Goal: Transaction & Acquisition: Book appointment/travel/reservation

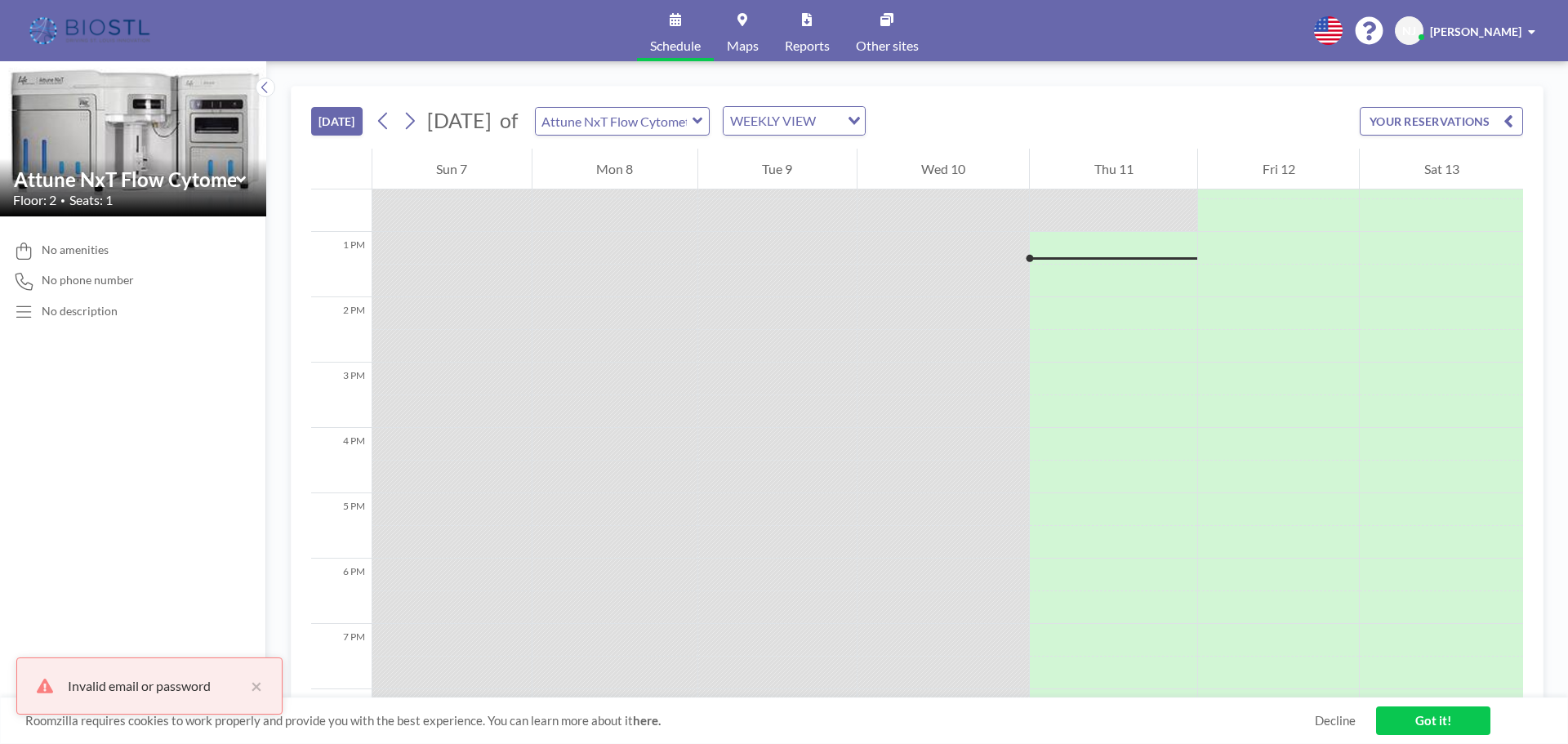
scroll to position [817, 0]
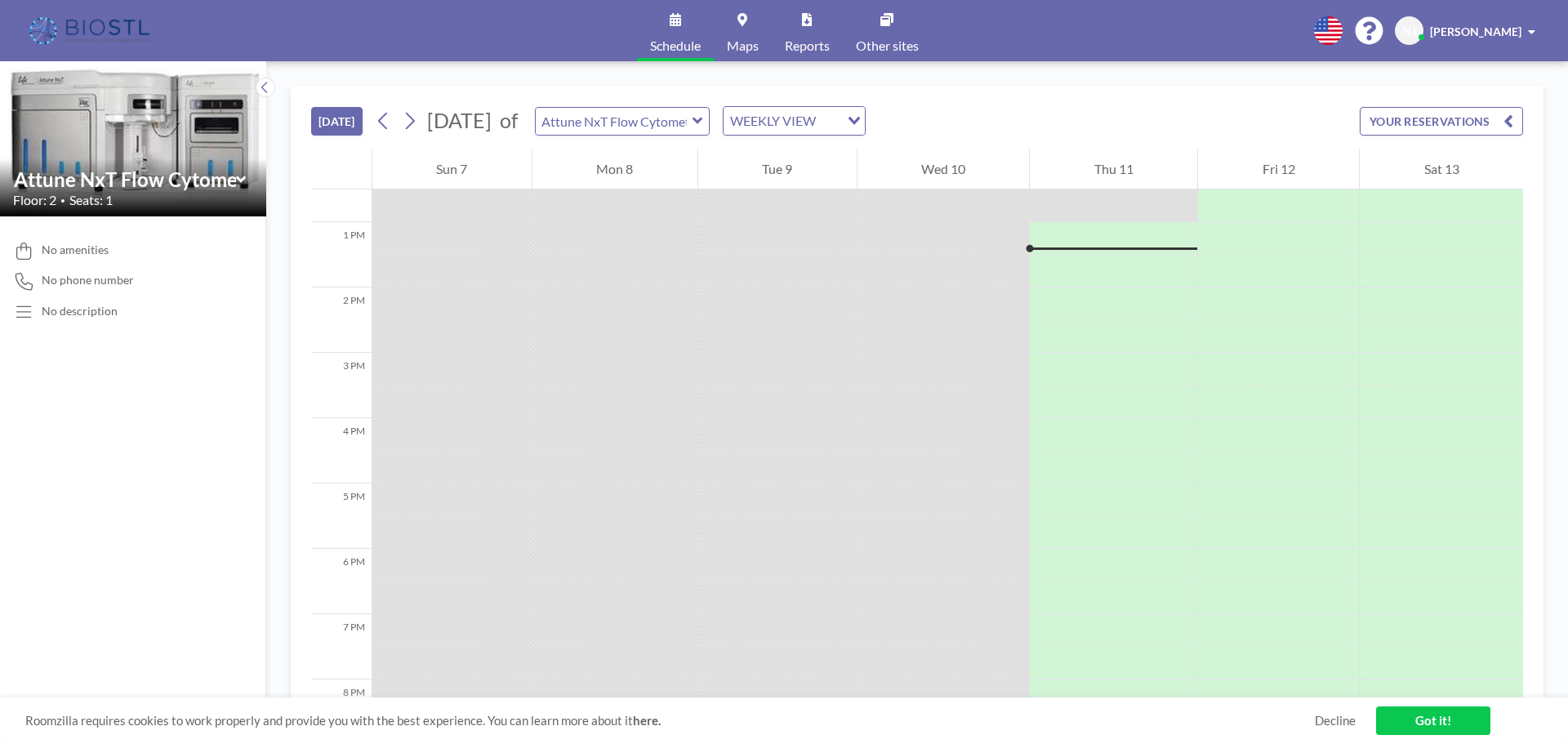
click at [839, 114] on div "WEEKLY VIEW" at bounding box center [782, 119] width 116 height 25
click at [844, 119] on input "Search for option" at bounding box center [784, 121] width 119 height 22
click at [693, 117] on input "text" at bounding box center [615, 121] width 157 height 27
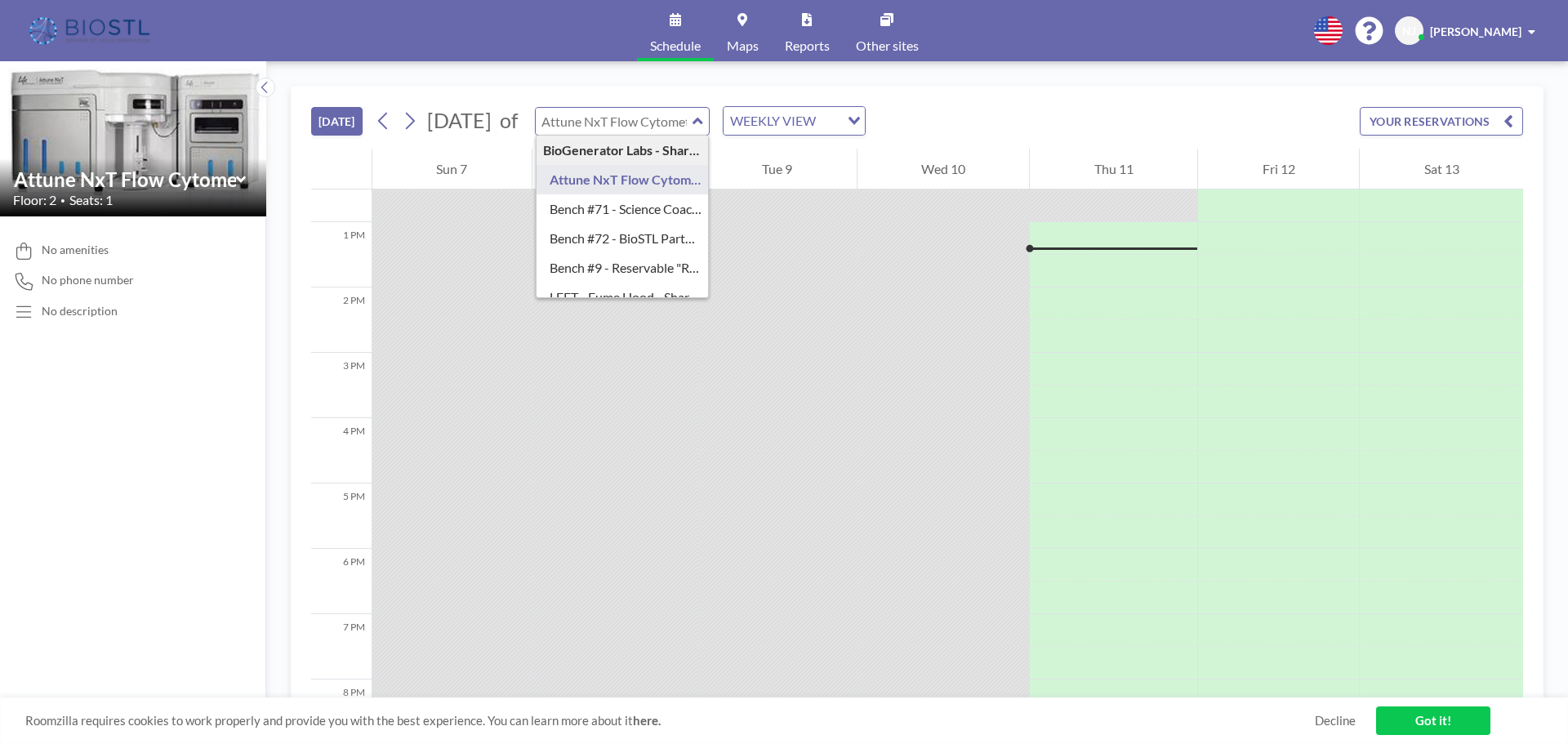
click at [693, 119] on input "text" at bounding box center [615, 121] width 157 height 27
type input "Attune NxT Flow Cytometer - Bench #25"
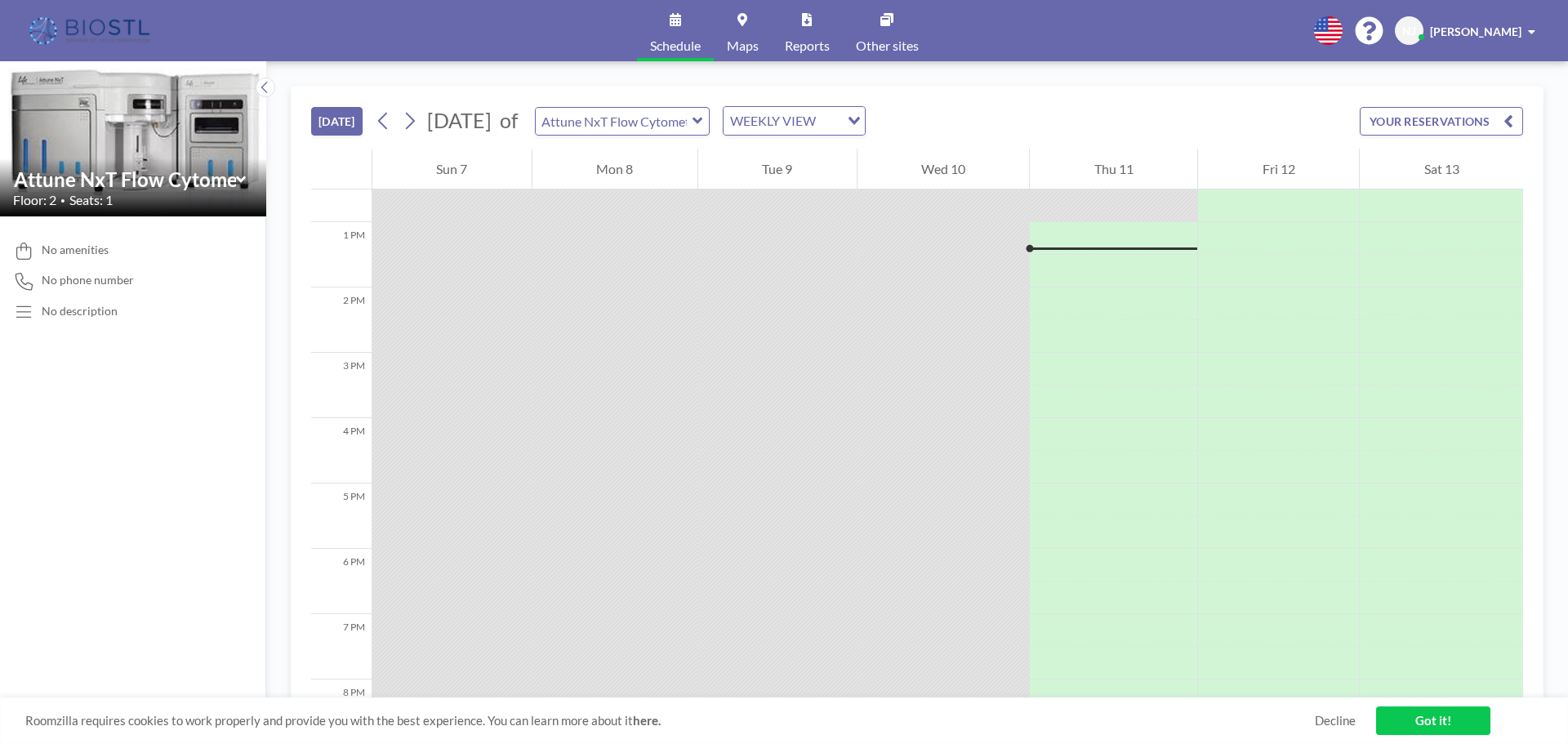
click at [785, 96] on div "TODAY September 2025 of Attune NxT Flow Cytometer - Bench #25 WEEKLY VIEW Loadi…" at bounding box center [917, 117] width 1213 height 62
click at [1422, 121] on button "YOUR RESERVATIONS" at bounding box center [1441, 121] width 163 height 28
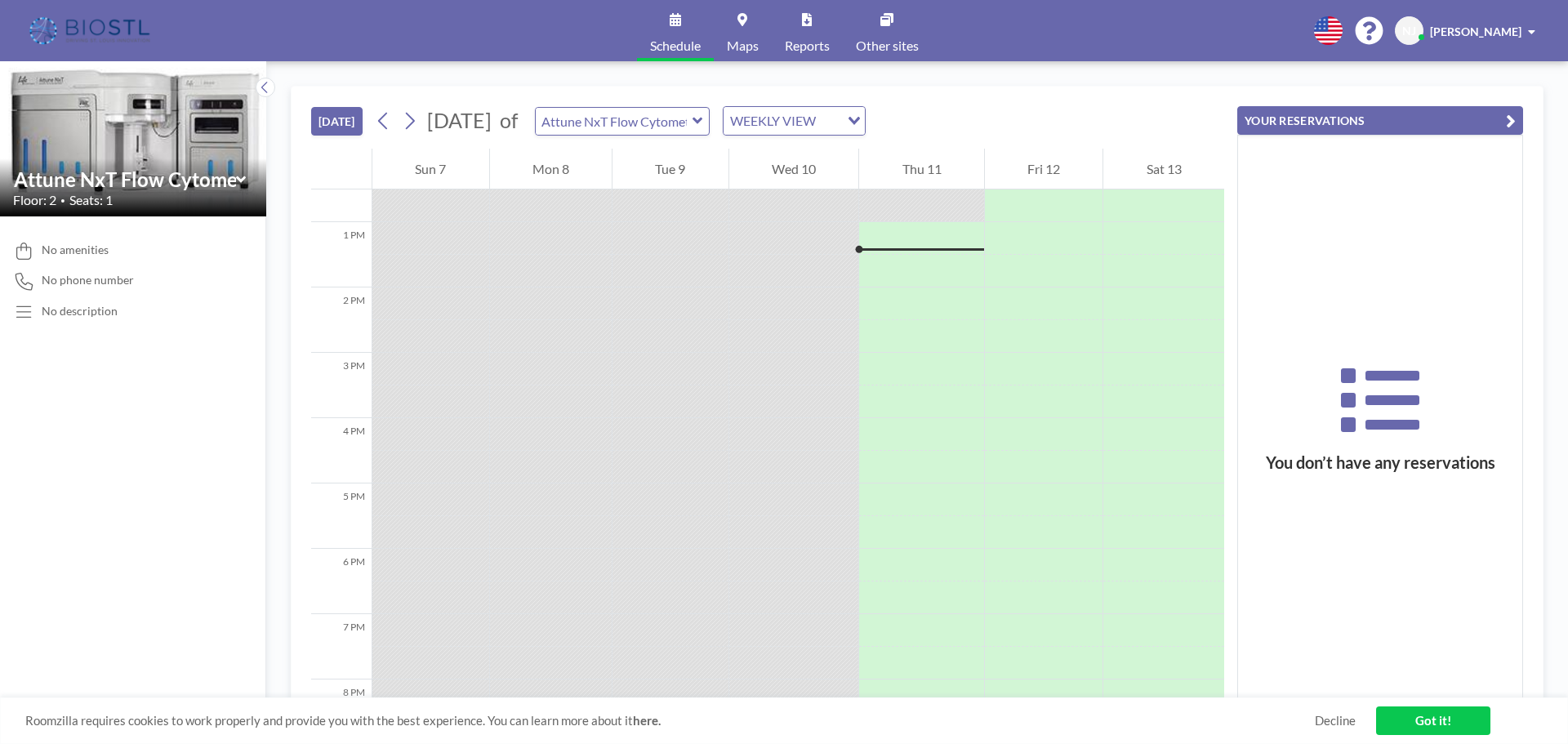
click at [1417, 122] on button "YOUR RESERVATIONS" at bounding box center [1379, 120] width 286 height 28
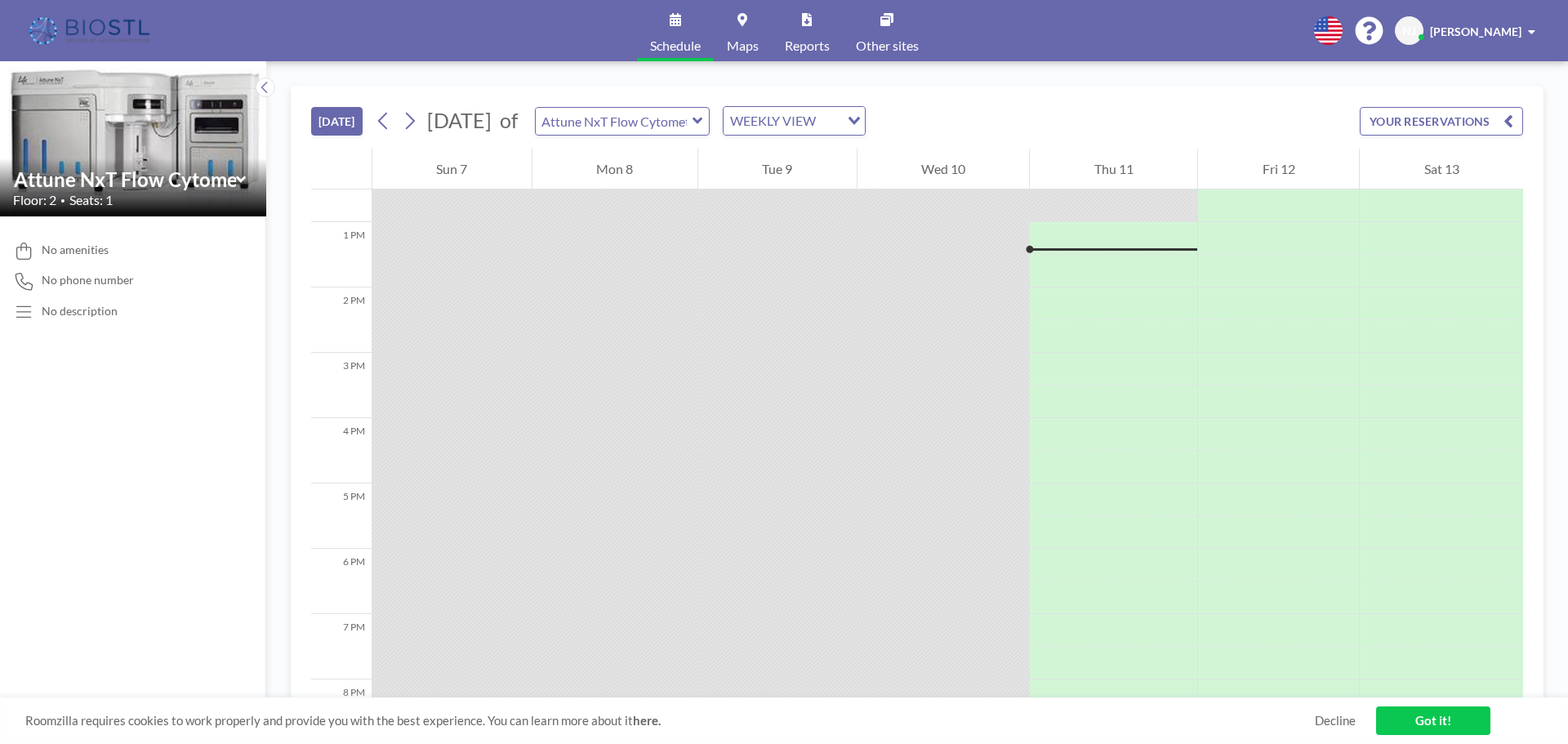
click at [338, 121] on button "[DATE]" at bounding box center [337, 121] width 51 height 28
click at [894, 39] on span "Other sites" at bounding box center [888, 45] width 63 height 13
click at [742, 27] on link "Maps" at bounding box center [742, 30] width 58 height 61
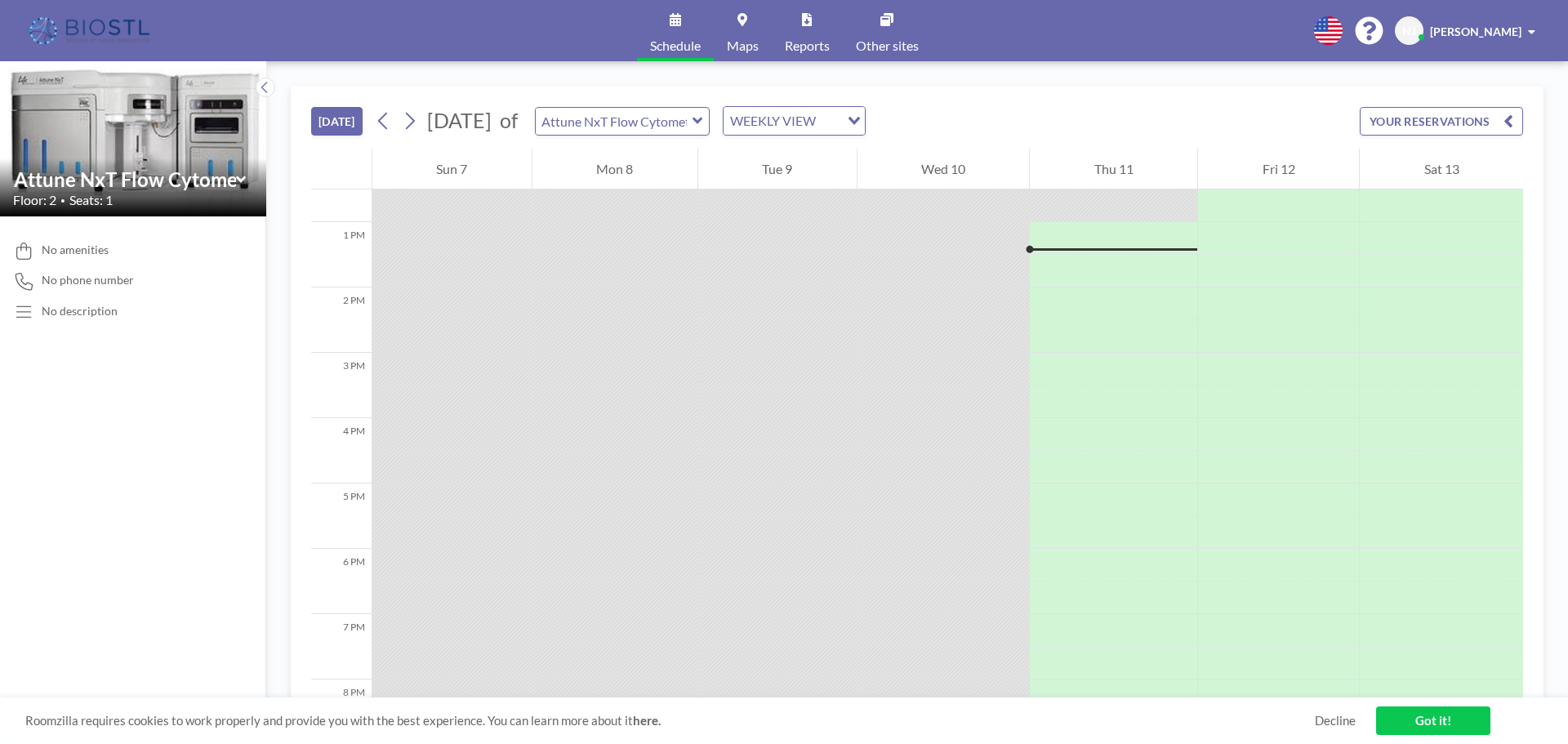
click at [711, 115] on div "Attune NxT Flow Cytometer - Bench #25" at bounding box center [622, 121] width 176 height 28
click at [703, 116] on icon at bounding box center [698, 121] width 11 height 17
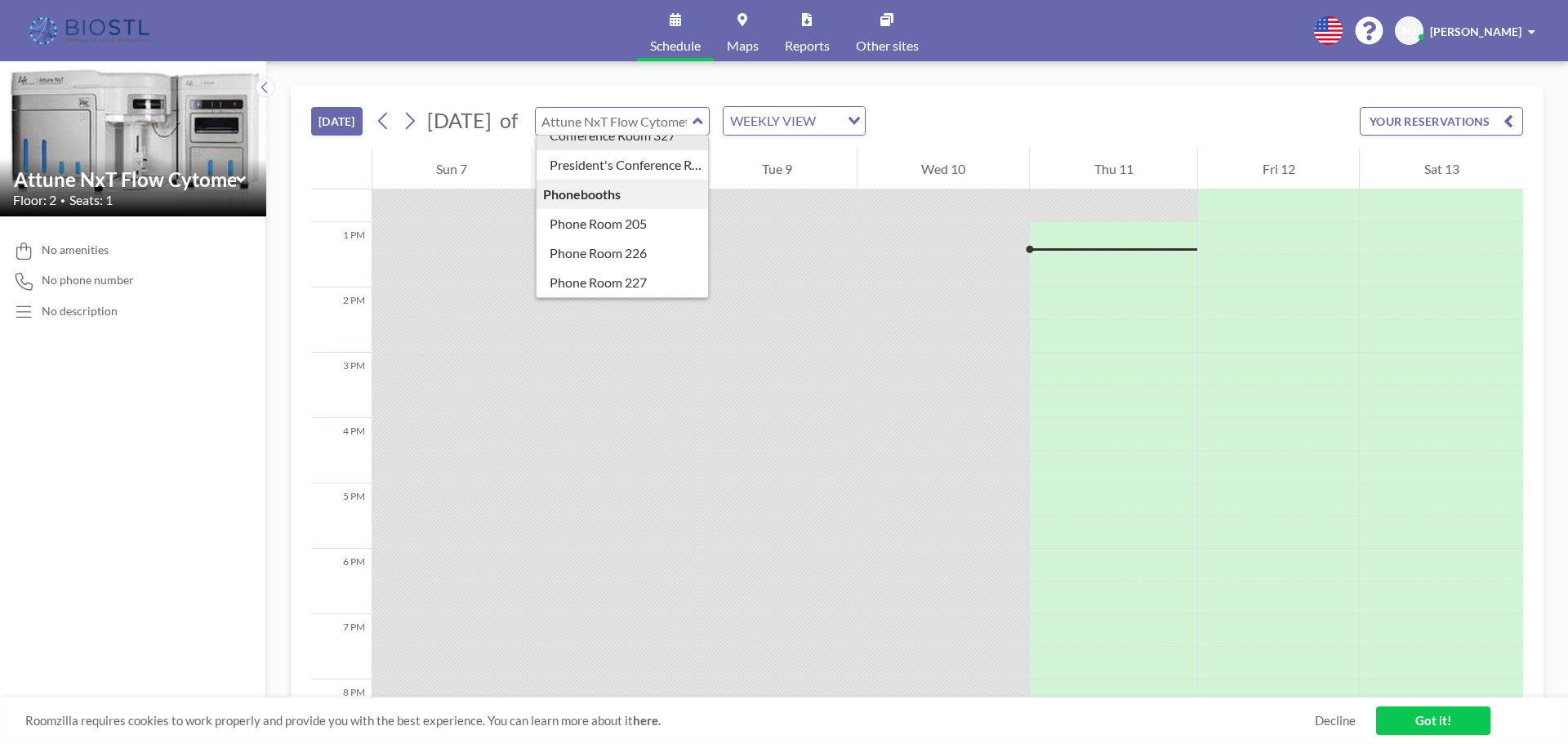
scroll to position [581, 0]
type input "Phone Room 205"
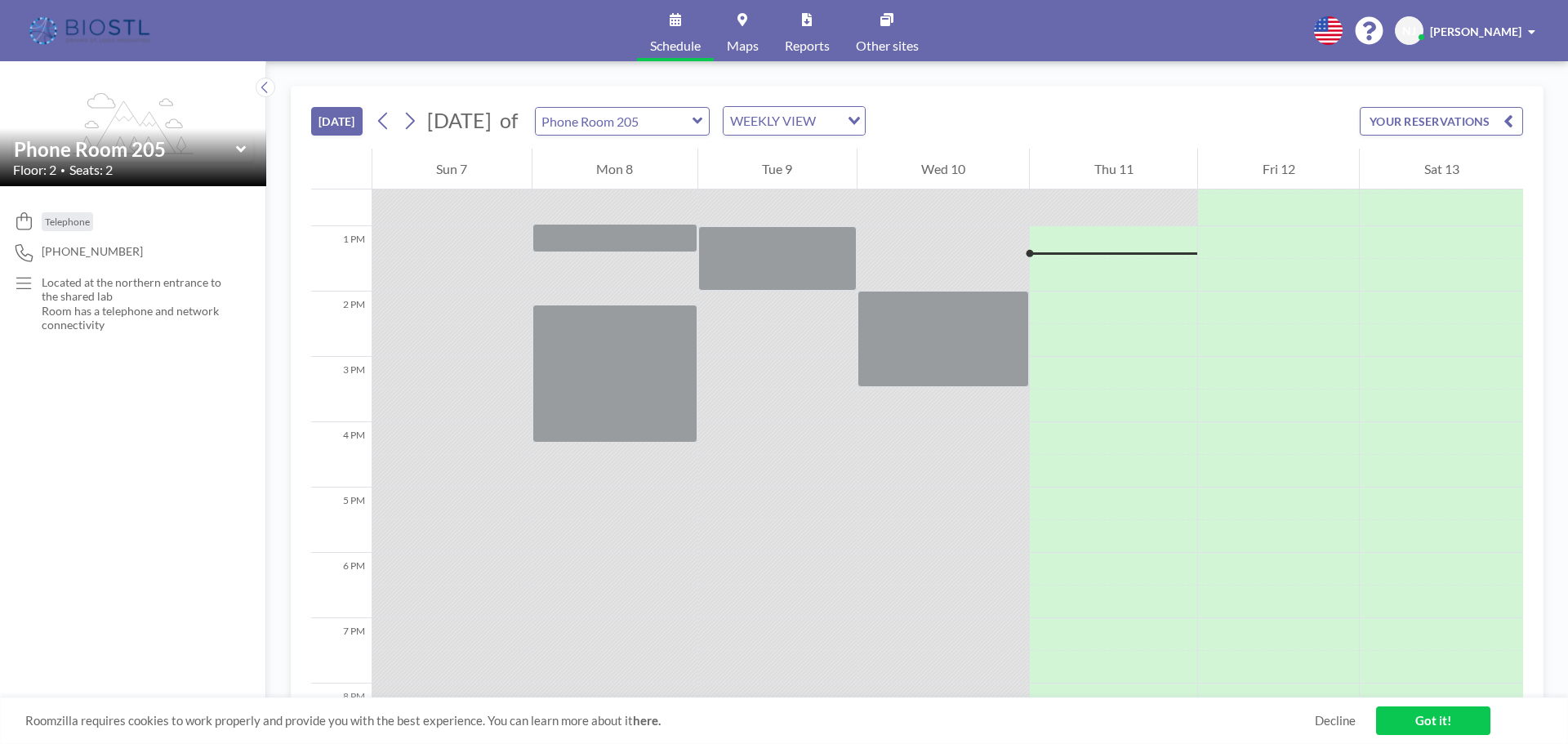
scroll to position [817, 0]
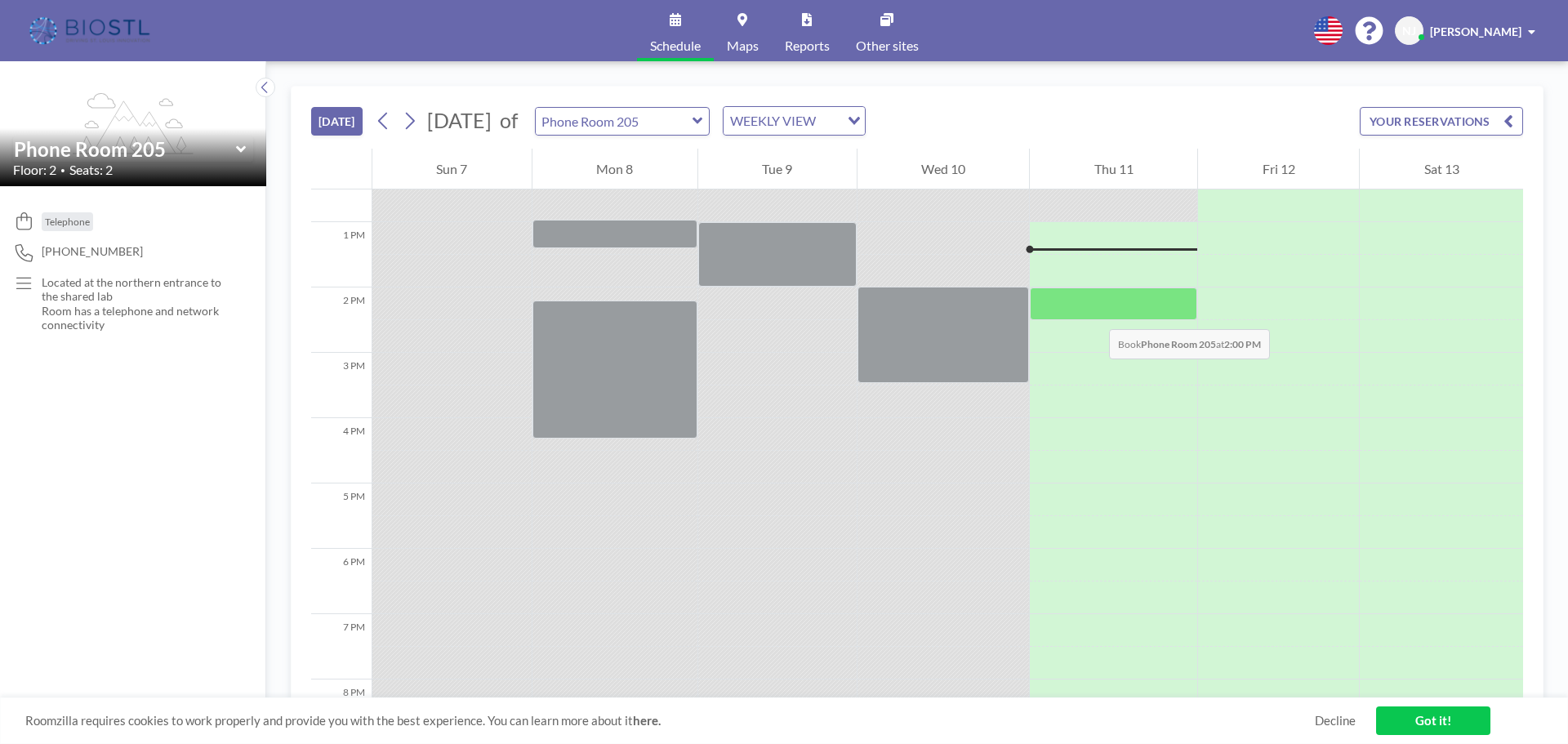
click at [1093, 313] on div at bounding box center [1113, 303] width 168 height 32
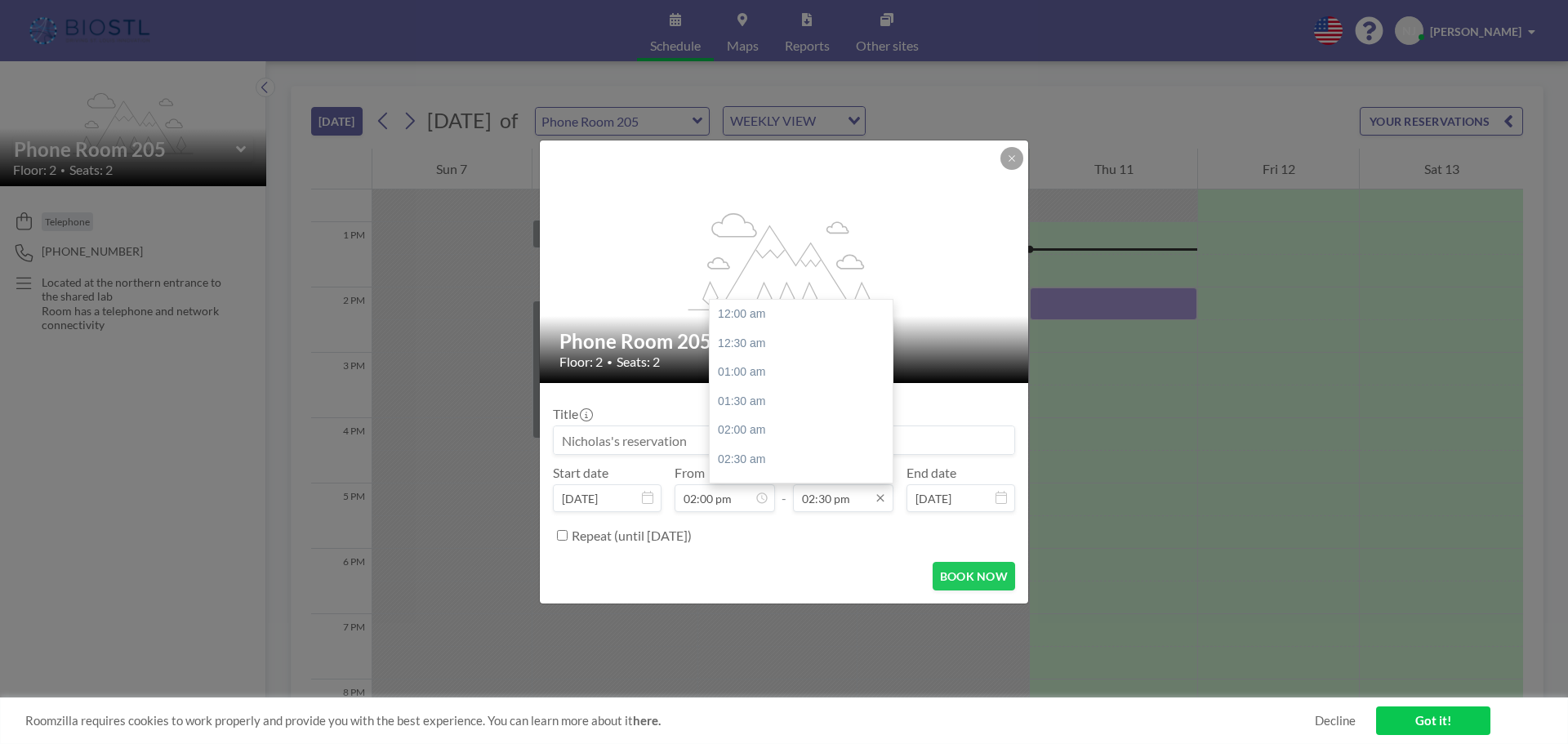
scroll to position [843, 0]
click at [770, 346] on div "03:00 pm" at bounding box center [805, 344] width 191 height 29
type input "03:00 pm"
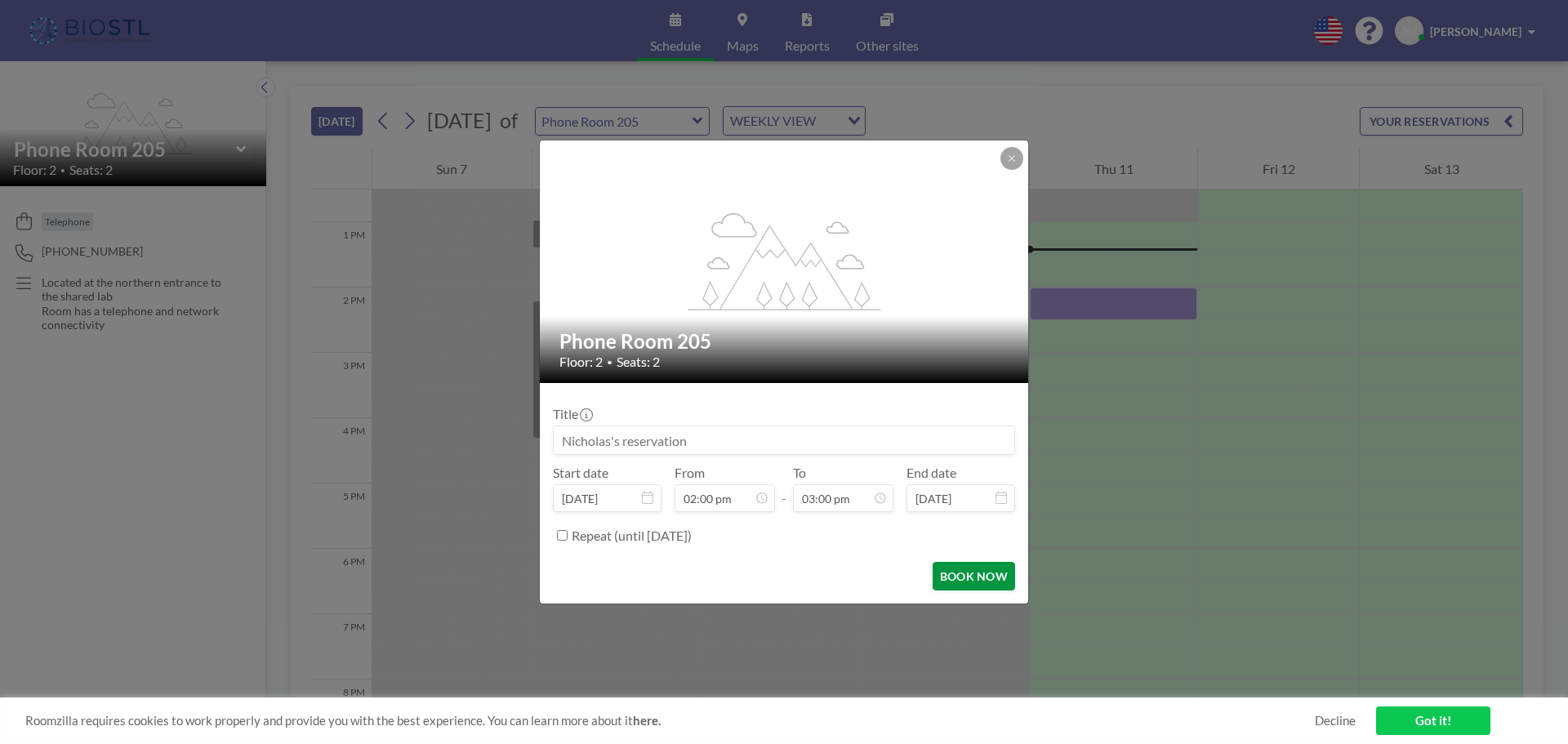
click at [976, 577] on button "BOOK NOW" at bounding box center [974, 575] width 82 height 28
